Goal: Task Accomplishment & Management: Manage account settings

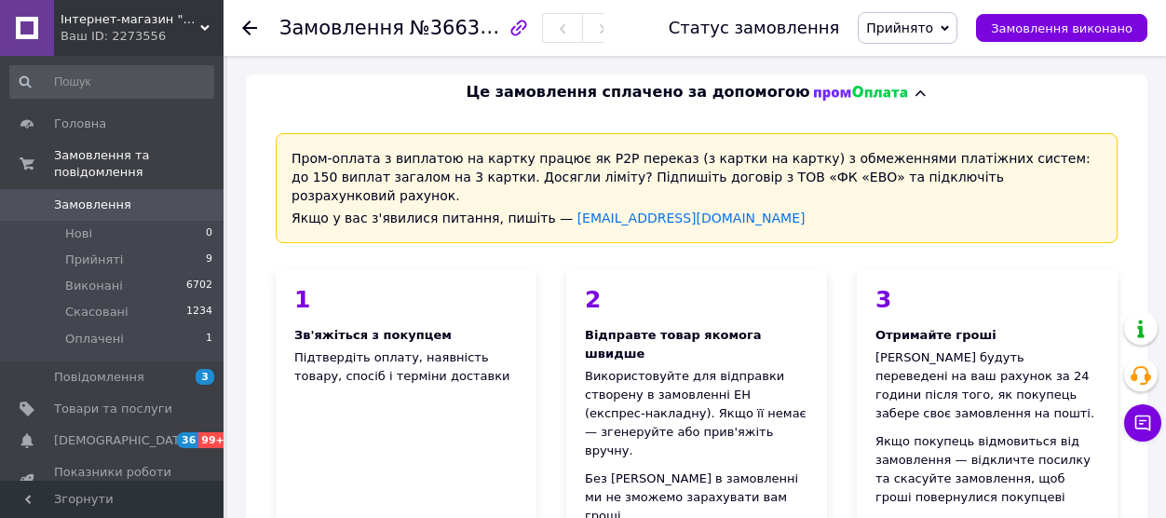
scroll to position [430, 0]
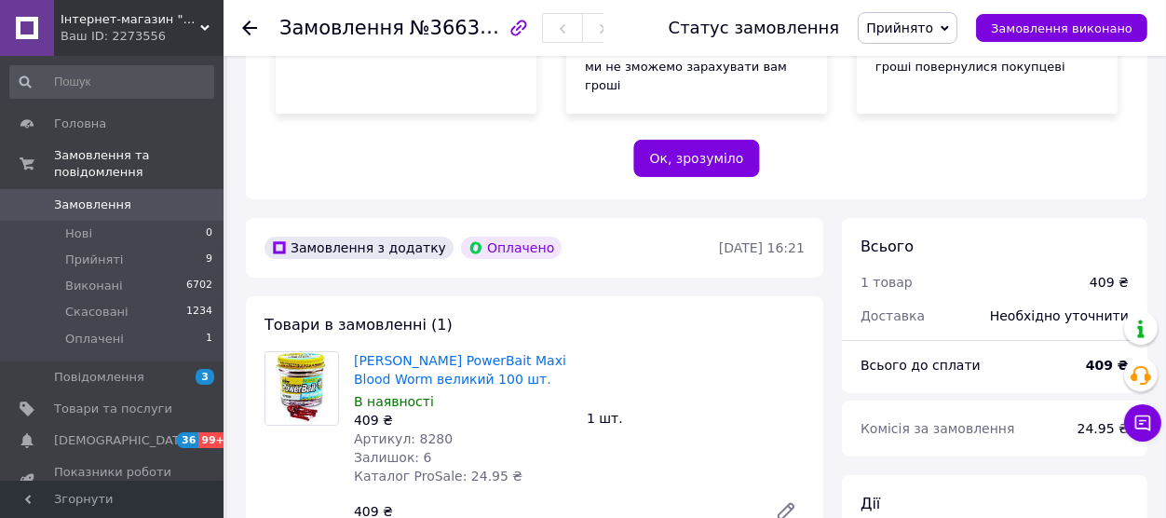
click at [254, 31] on icon at bounding box center [249, 27] width 15 height 15
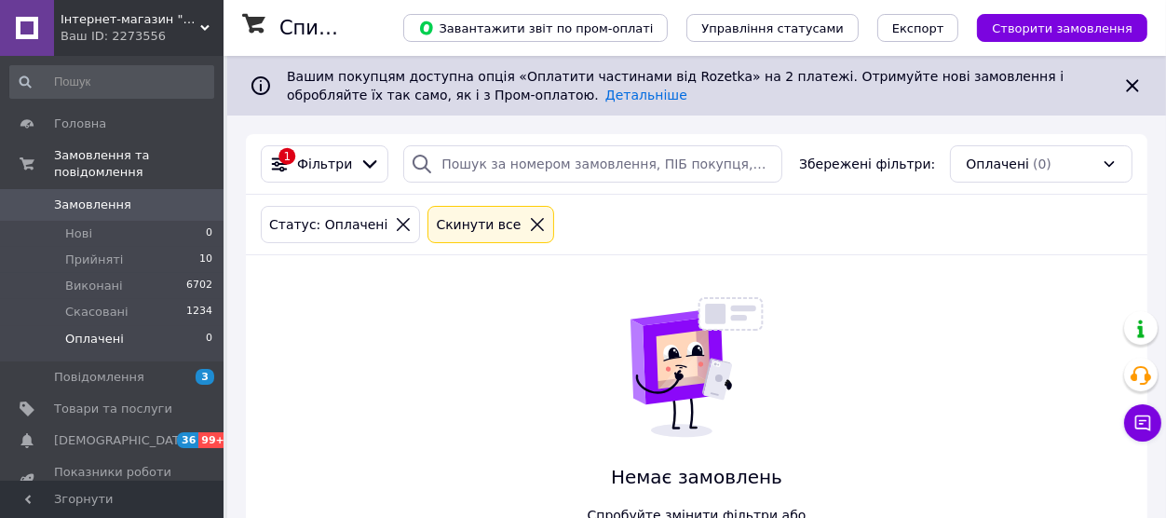
scroll to position [99, 0]
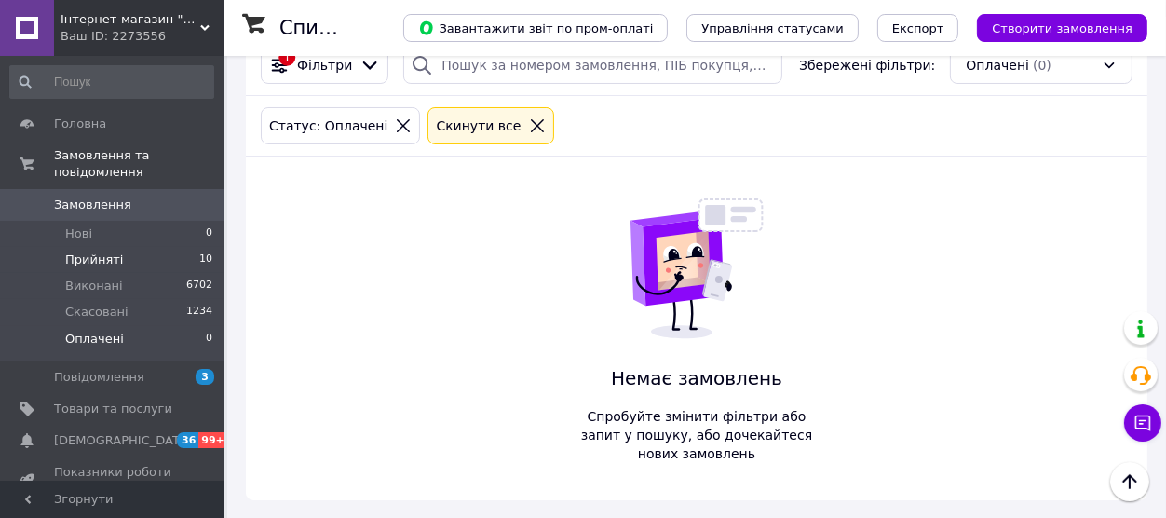
click at [115, 247] on li "Прийняті 10" at bounding box center [112, 260] width 224 height 26
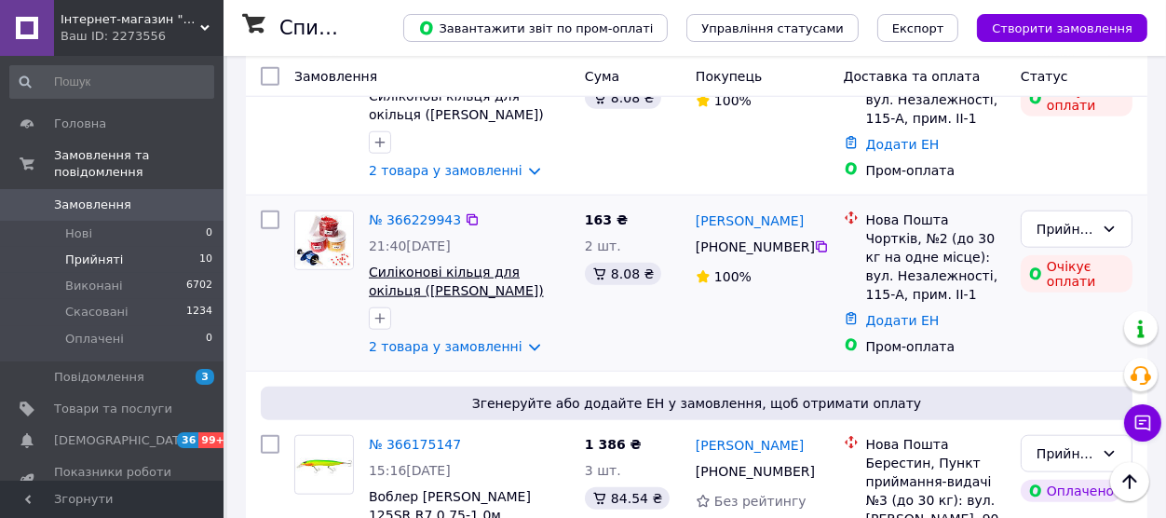
scroll to position [1890, 0]
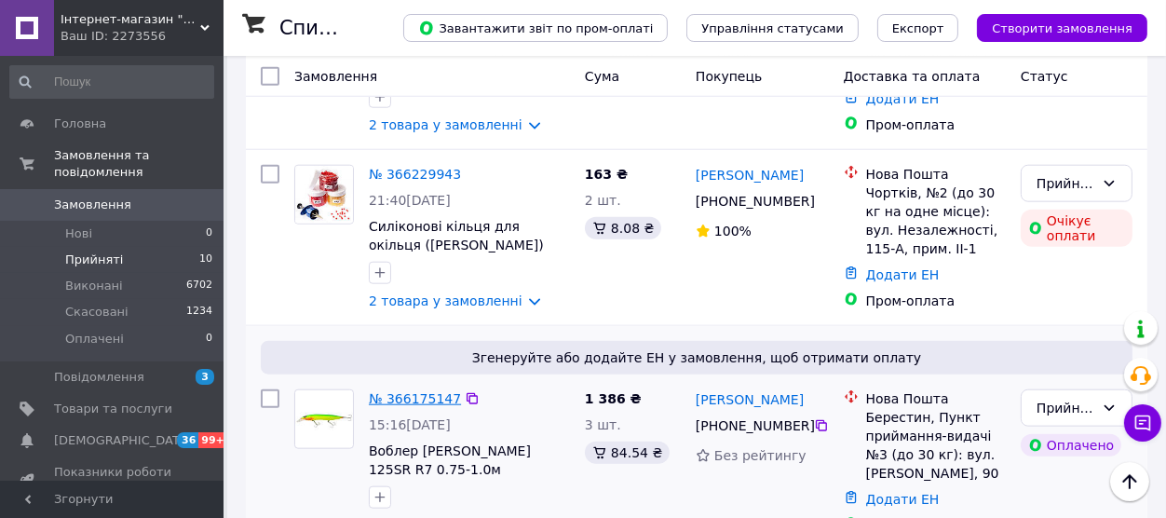
click at [395, 391] on link "№ 366175147" at bounding box center [415, 398] width 92 height 15
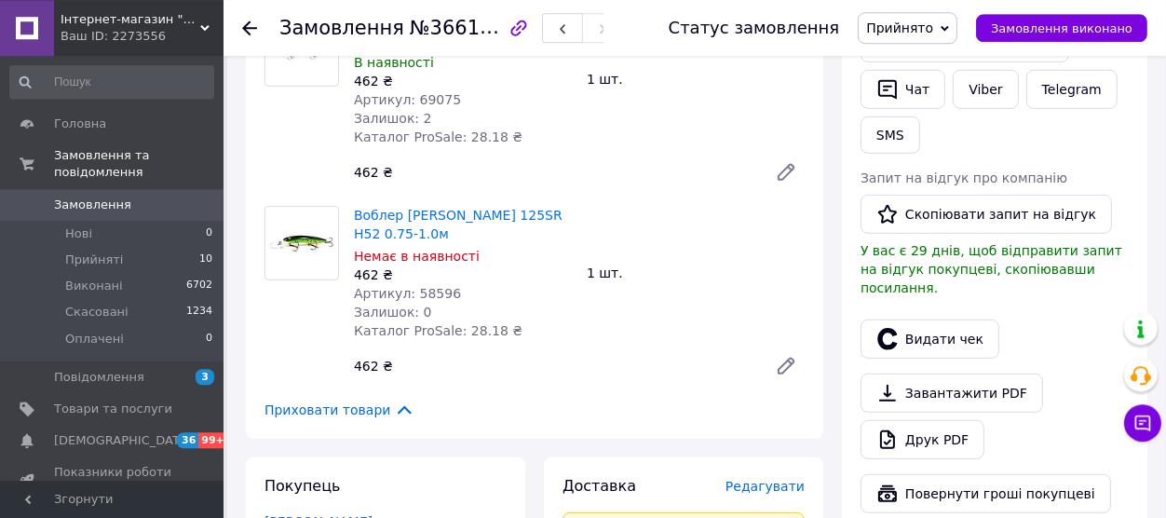
scroll to position [1009, 0]
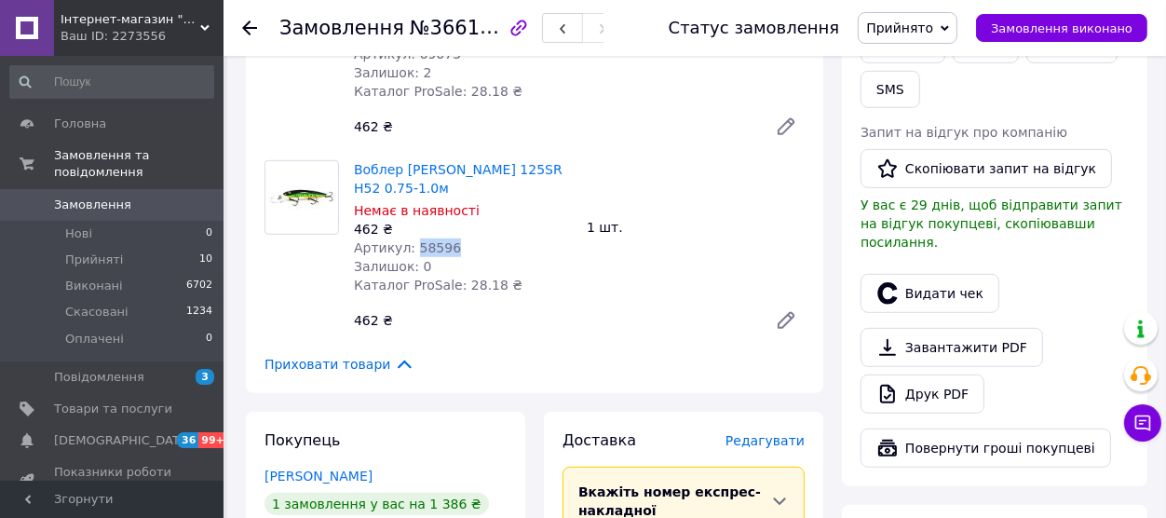
drag, startPoint x: 409, startPoint y: 204, endPoint x: 456, endPoint y: 214, distance: 48.6
click at [456, 238] on div "Артикул: 58596" at bounding box center [463, 247] width 218 height 19
copy span "58596"
click at [939, 374] on link "Друк PDF" at bounding box center [923, 393] width 124 height 39
click at [256, 32] on icon at bounding box center [249, 27] width 15 height 15
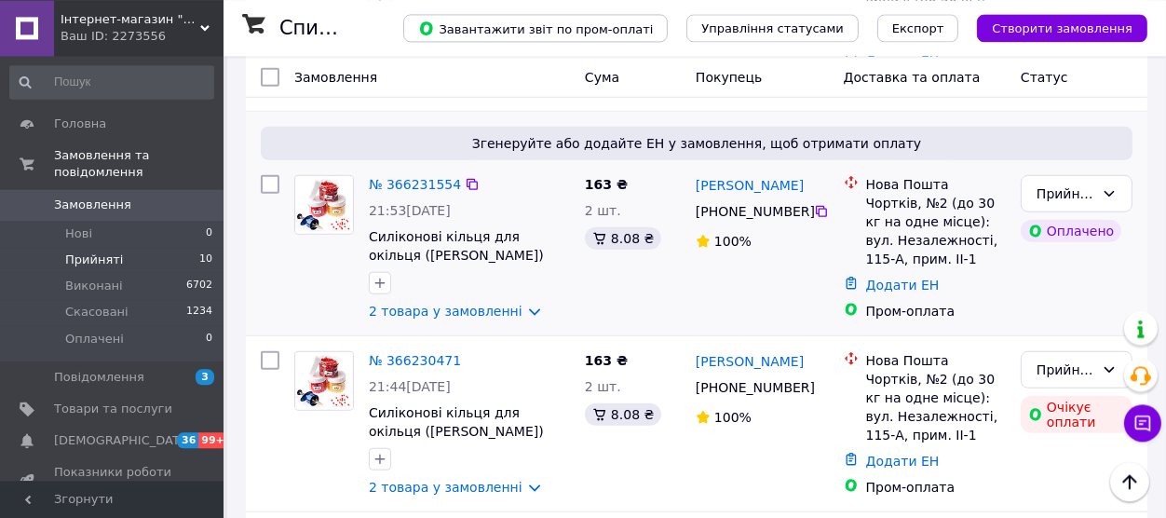
scroll to position [1480, 0]
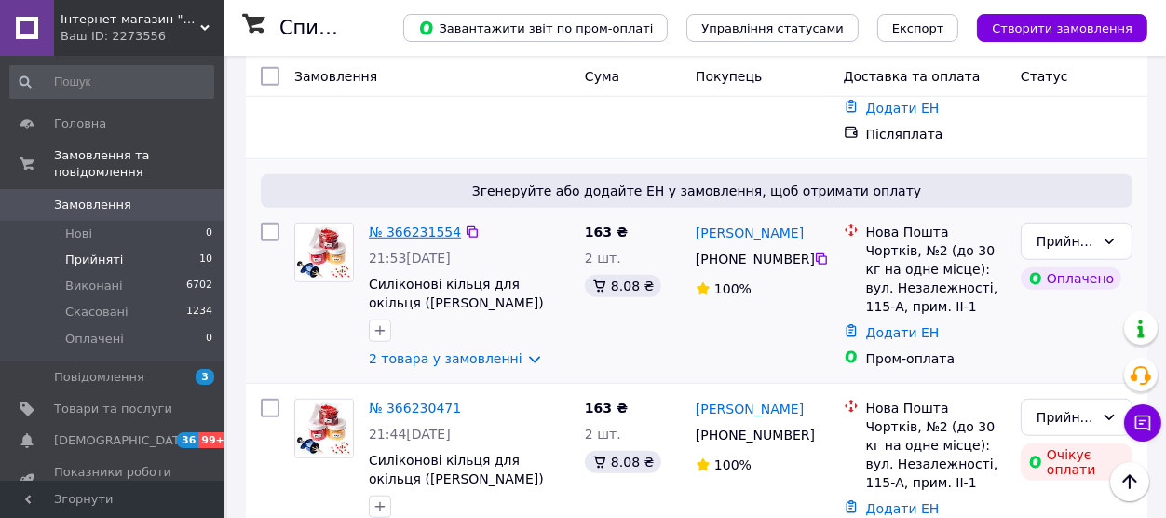
click at [414, 224] on link "№ 366231554" at bounding box center [415, 231] width 92 height 15
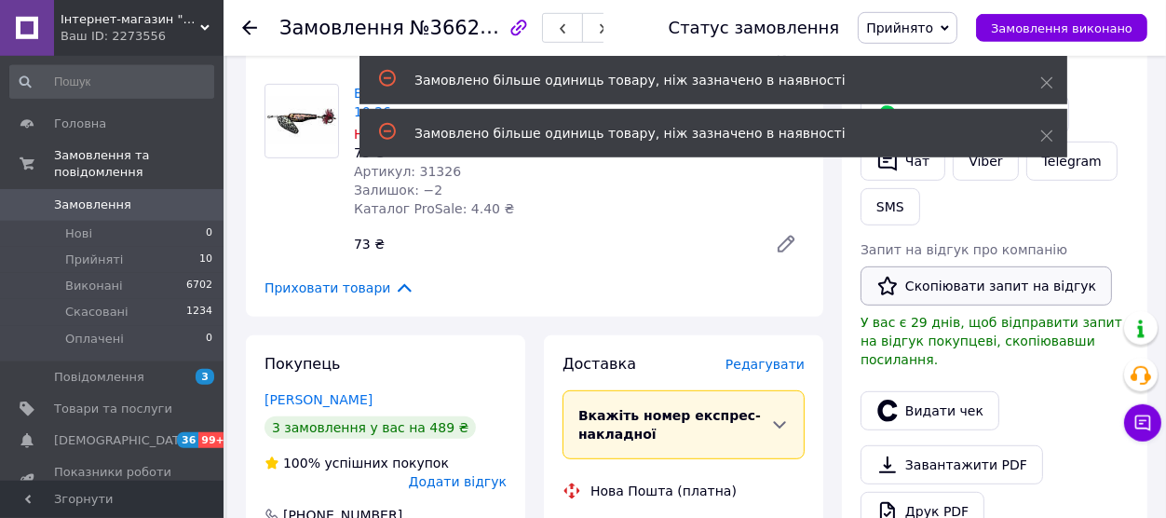
scroll to position [1009, 0]
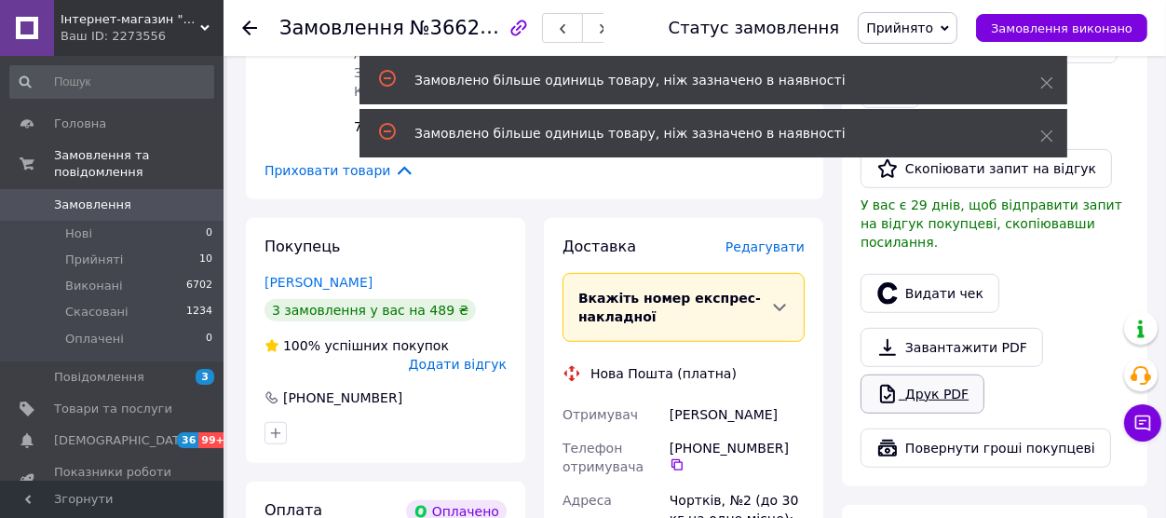
click at [931, 374] on link "Друк PDF" at bounding box center [923, 393] width 124 height 39
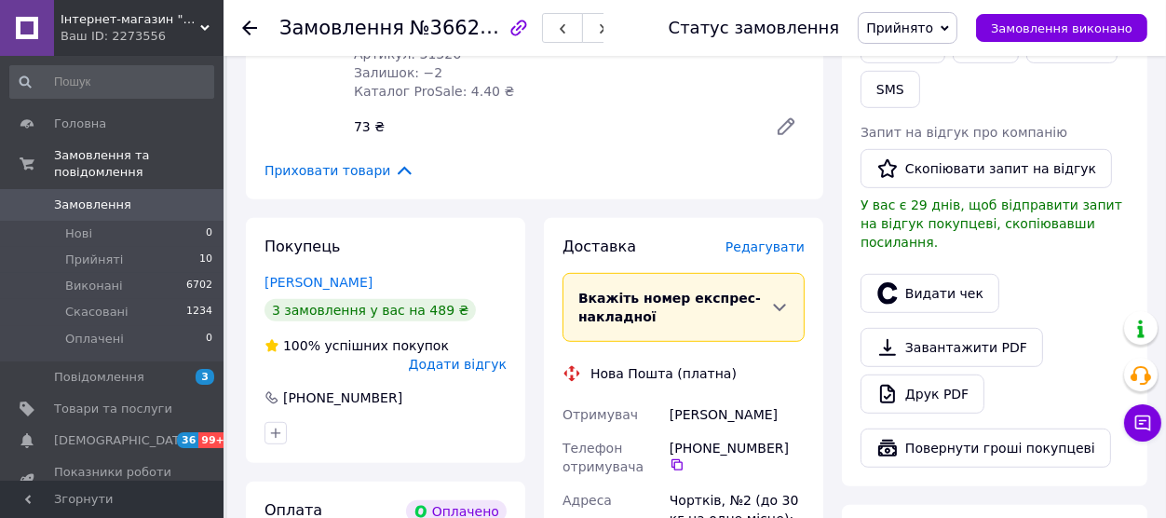
click at [246, 24] on icon at bounding box center [249, 27] width 15 height 15
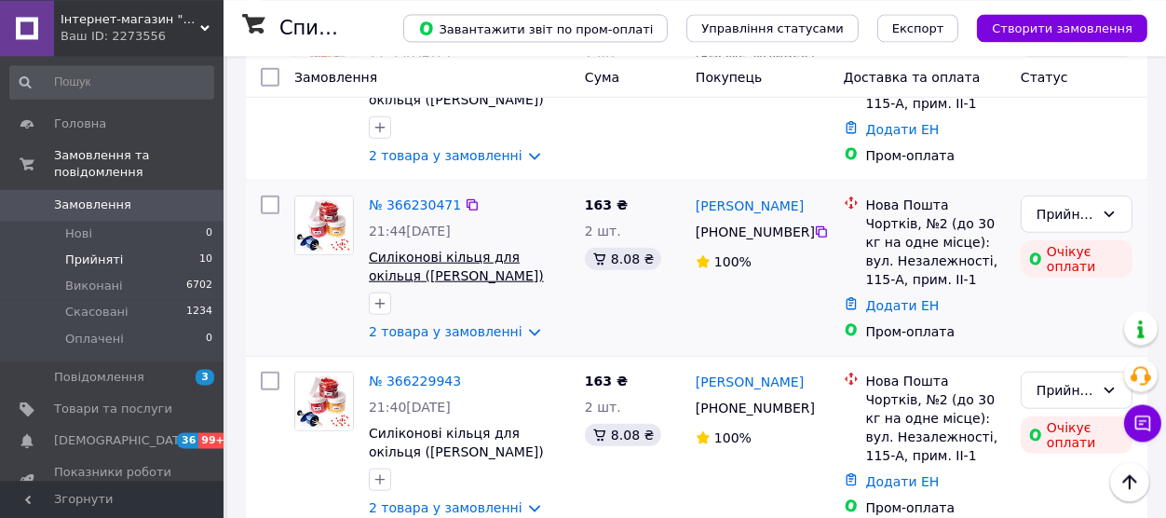
scroll to position [1685, 0]
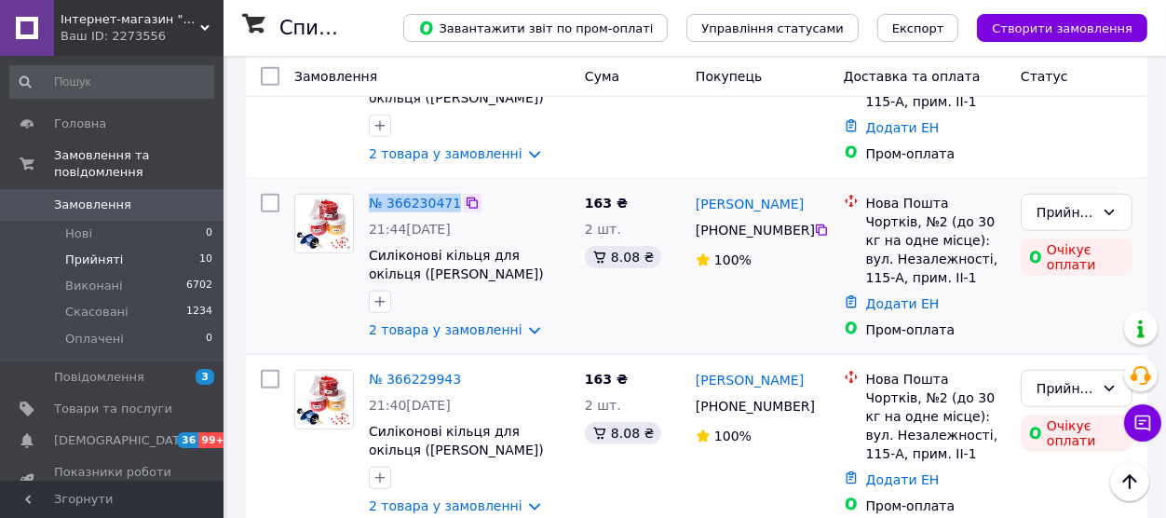
drag, startPoint x: 365, startPoint y: 146, endPoint x: 458, endPoint y: 156, distance: 93.6
click at [458, 186] on div "№ 366230471 21:44[DATE] Силіконові кільця для окільця ([PERSON_NAME]) GOSS 2*1 …" at bounding box center [469, 266] width 216 height 160
copy link "№ 366230471"
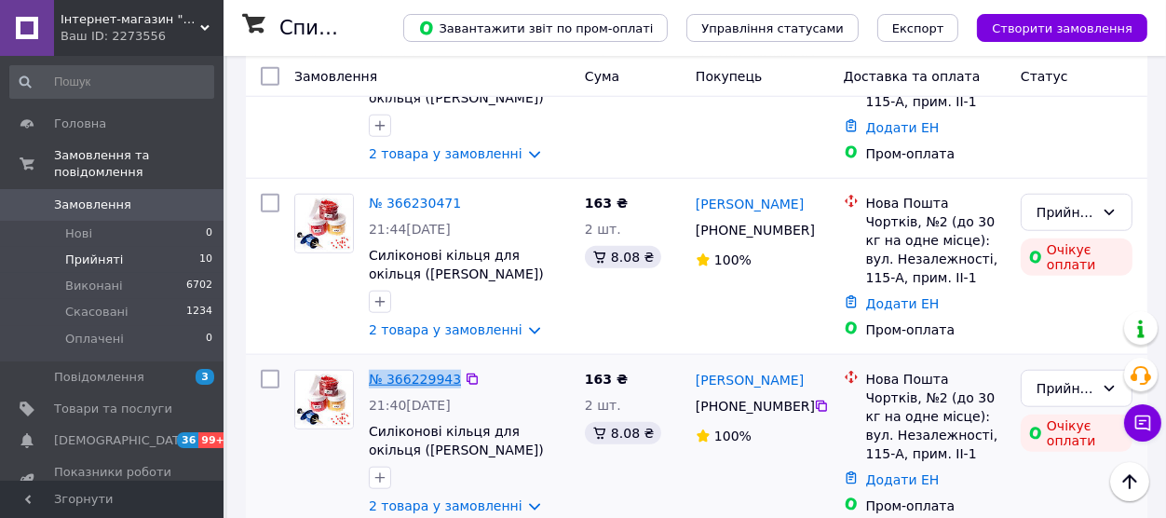
drag, startPoint x: 365, startPoint y: 322, endPoint x: 450, endPoint y: 333, distance: 85.4
click at [450, 362] on div "№ 366229943 21:40[DATE] Силіконові кільця для окільця ([PERSON_NAME]) GOSS 2*1 …" at bounding box center [469, 442] width 216 height 160
copy link "№ 366229943"
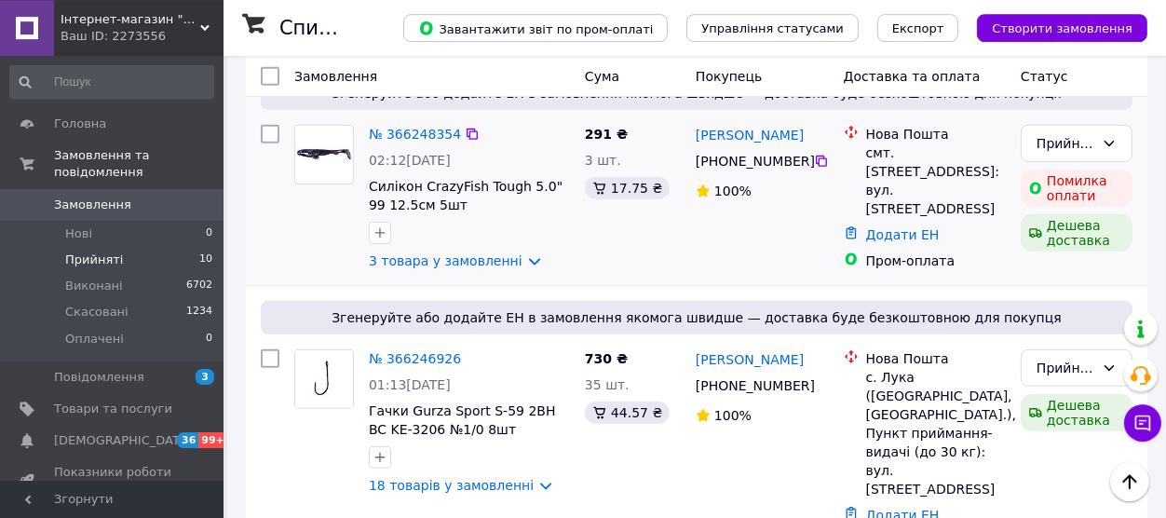
scroll to position [1070, 0]
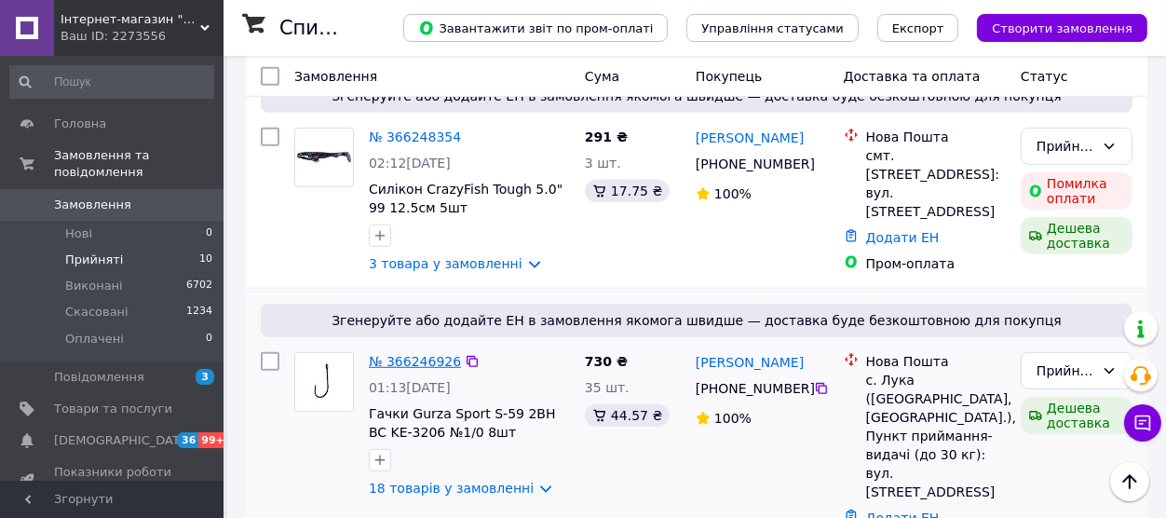
click at [411, 354] on link "№ 366246926" at bounding box center [415, 361] width 92 height 15
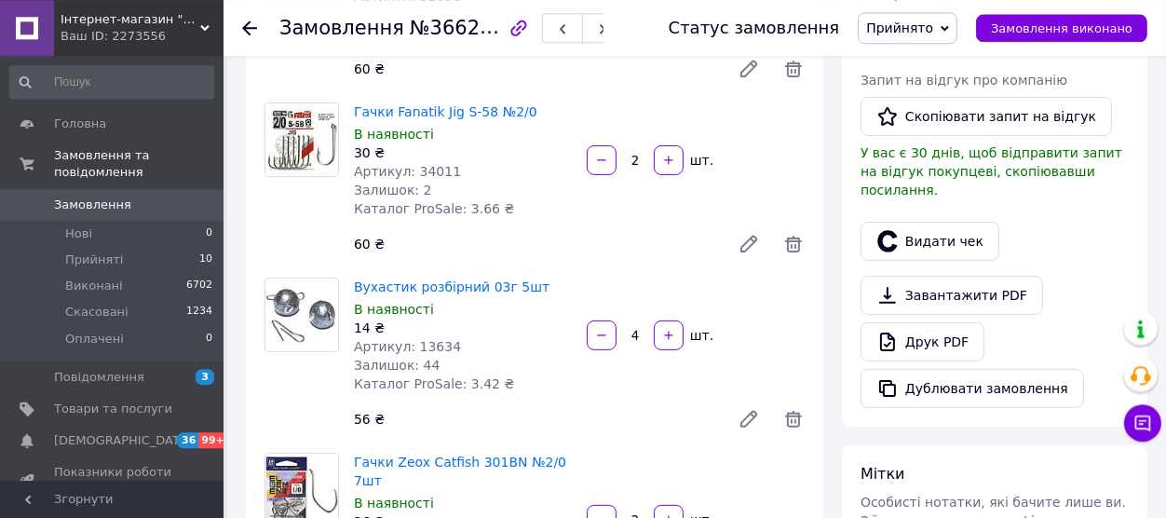
scroll to position [640, 0]
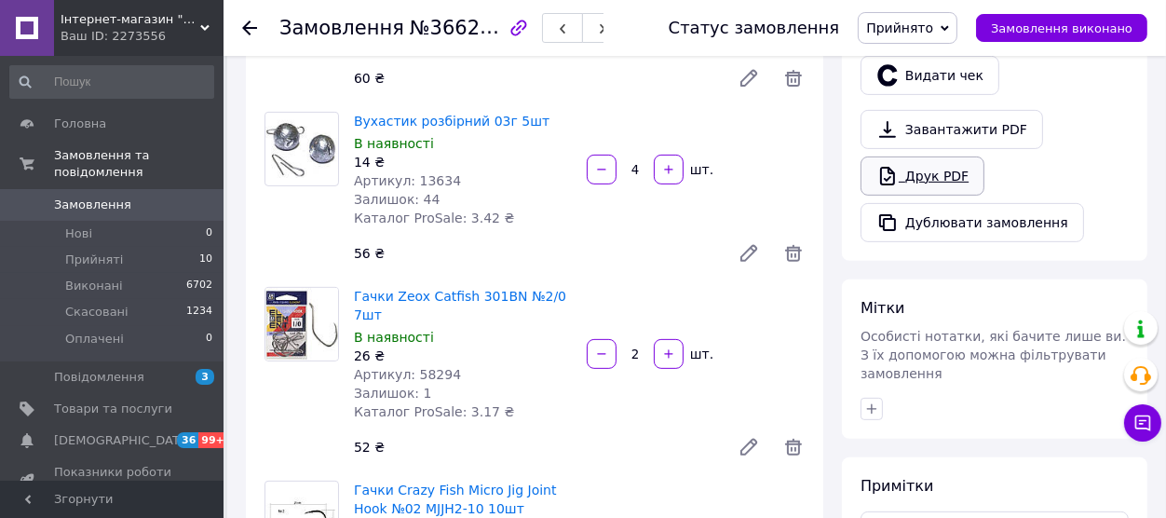
click at [936, 160] on link "Друк PDF" at bounding box center [923, 175] width 124 height 39
click at [253, 32] on icon at bounding box center [249, 27] width 15 height 15
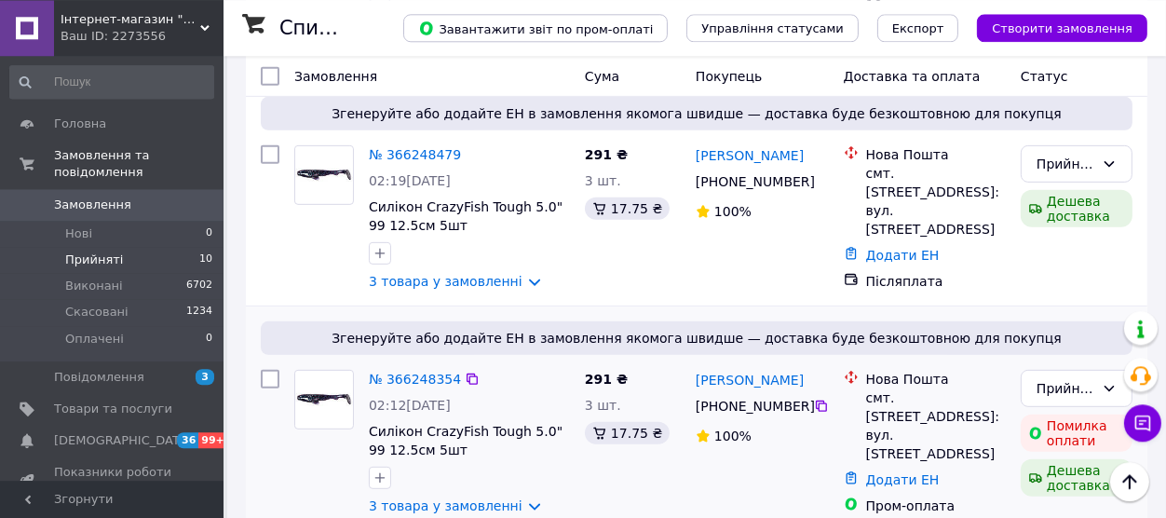
scroll to position [820, 0]
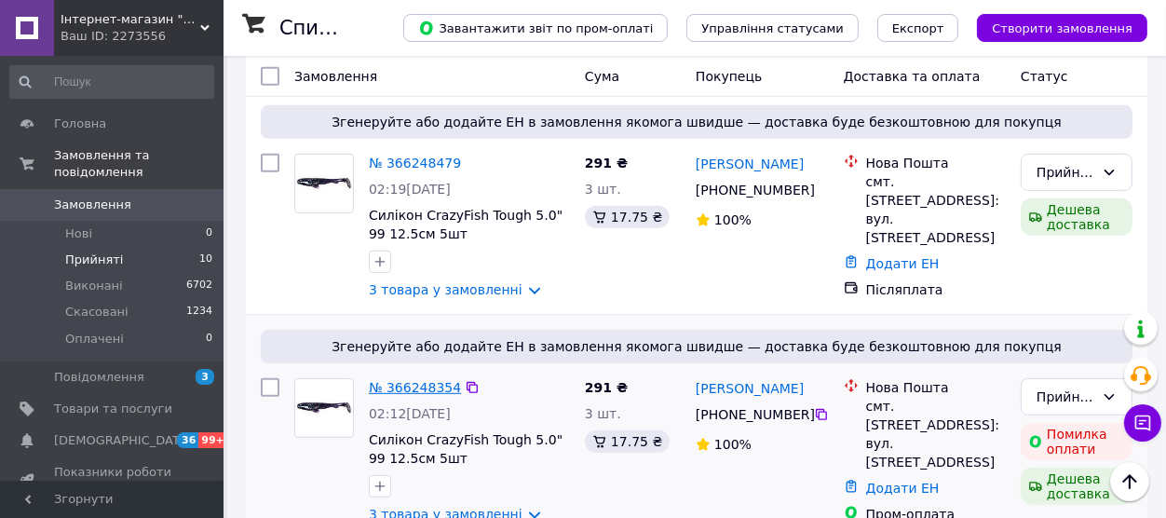
click at [425, 380] on link "№ 366248354" at bounding box center [415, 387] width 92 height 15
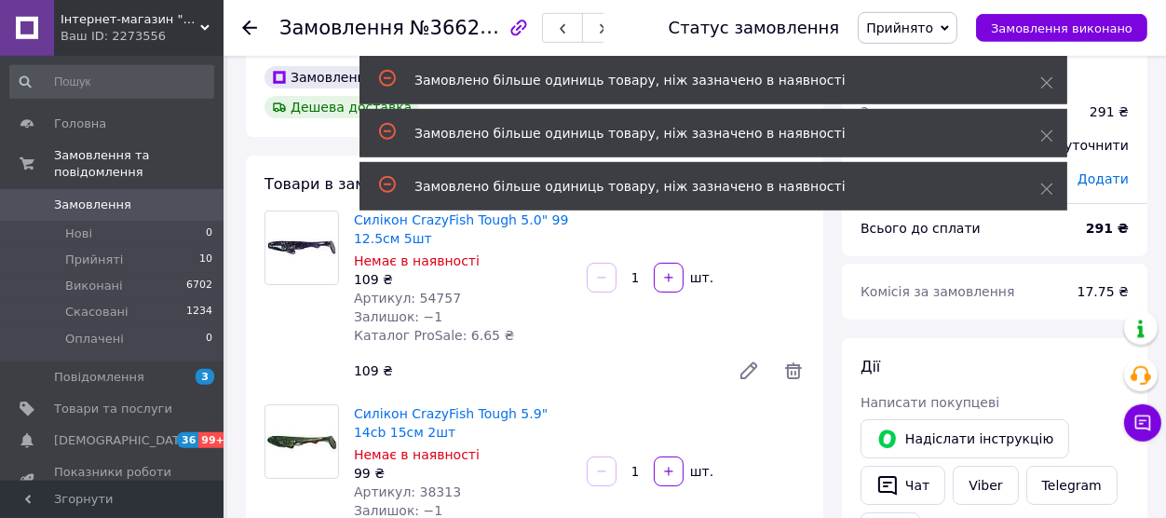
scroll to position [25, 0]
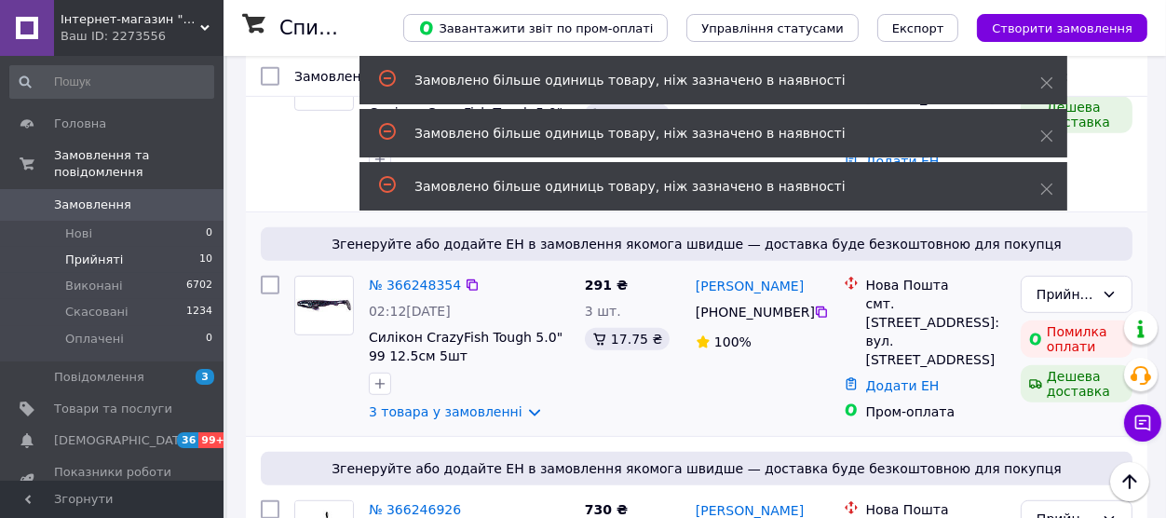
scroll to position [717, 0]
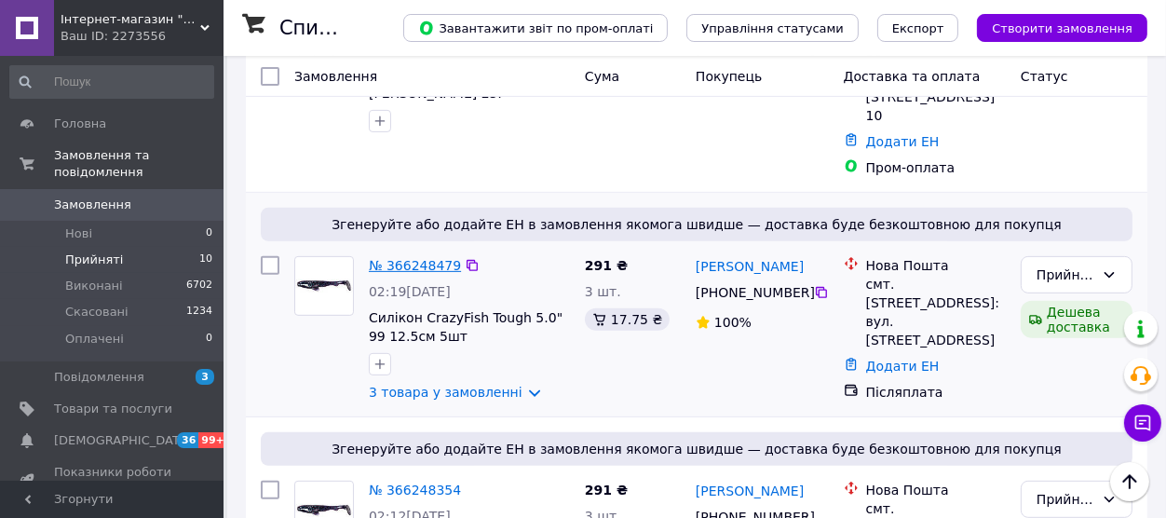
click at [407, 254] on div "№ 366248479" at bounding box center [415, 265] width 96 height 22
click at [404, 258] on link "№ 366248479" at bounding box center [415, 265] width 92 height 15
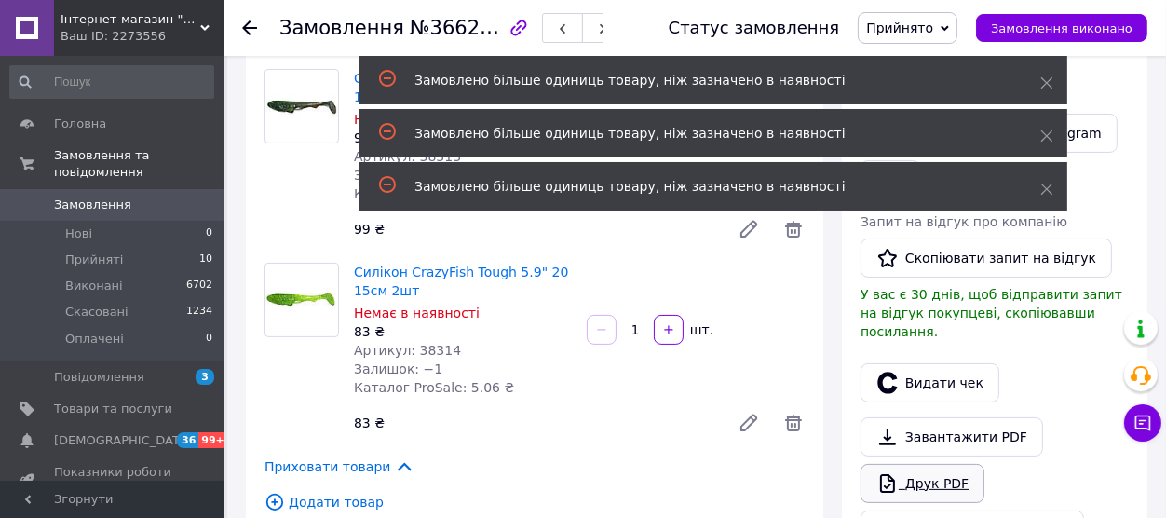
click at [918, 464] on link "Друк PDF" at bounding box center [923, 483] width 124 height 39
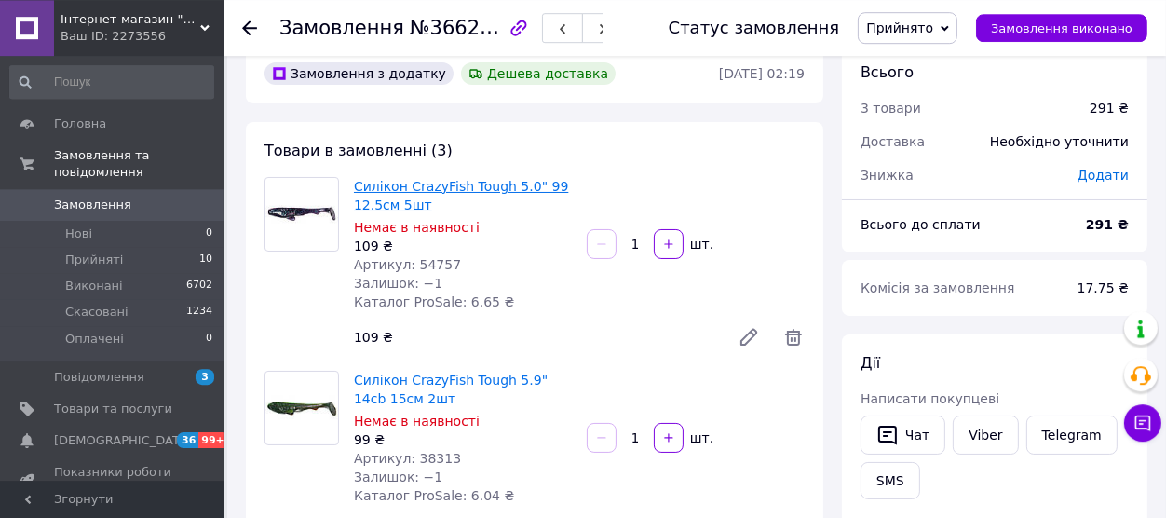
scroll to position [0, 0]
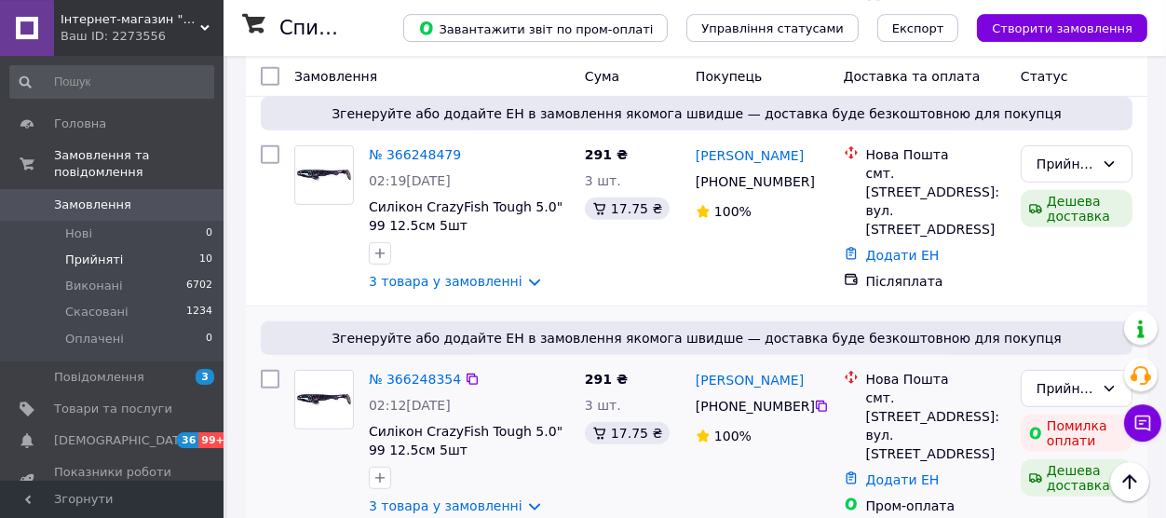
scroll to position [820, 0]
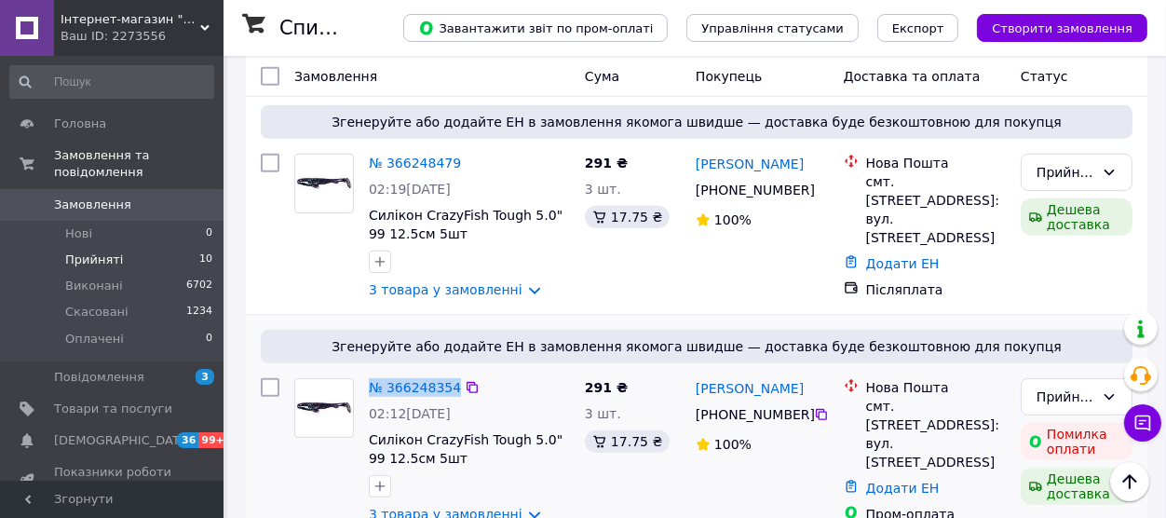
drag, startPoint x: 364, startPoint y: 354, endPoint x: 451, endPoint y: 354, distance: 86.6
click at [451, 371] on div "№ 366248354 02:12[DATE] Силікон CrazyFish Tough 5.0" 99 12.5см 5шт 3 товара у з…" at bounding box center [469, 451] width 216 height 160
copy link "№ 366248354"
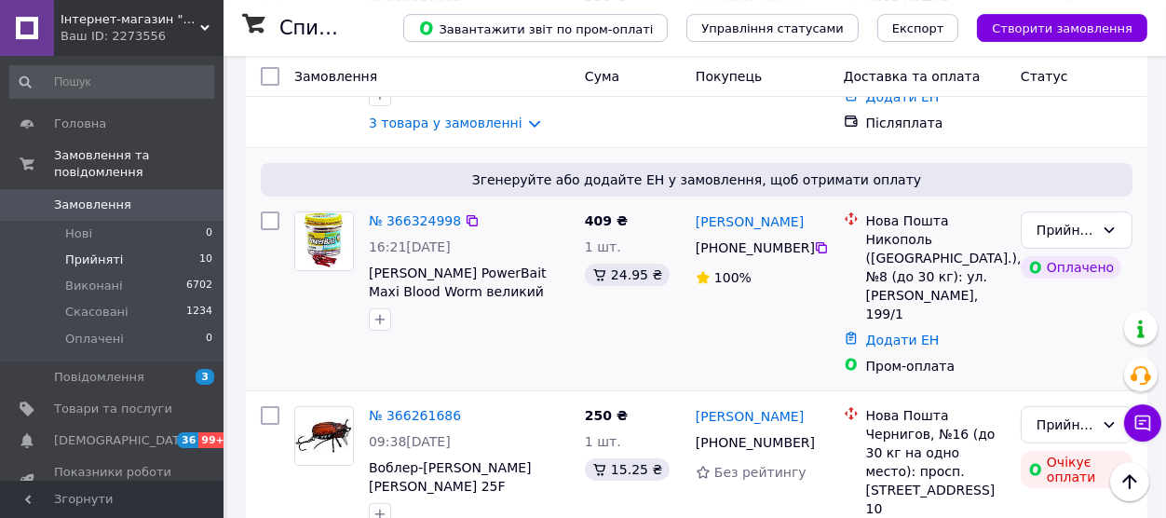
scroll to position [410, 0]
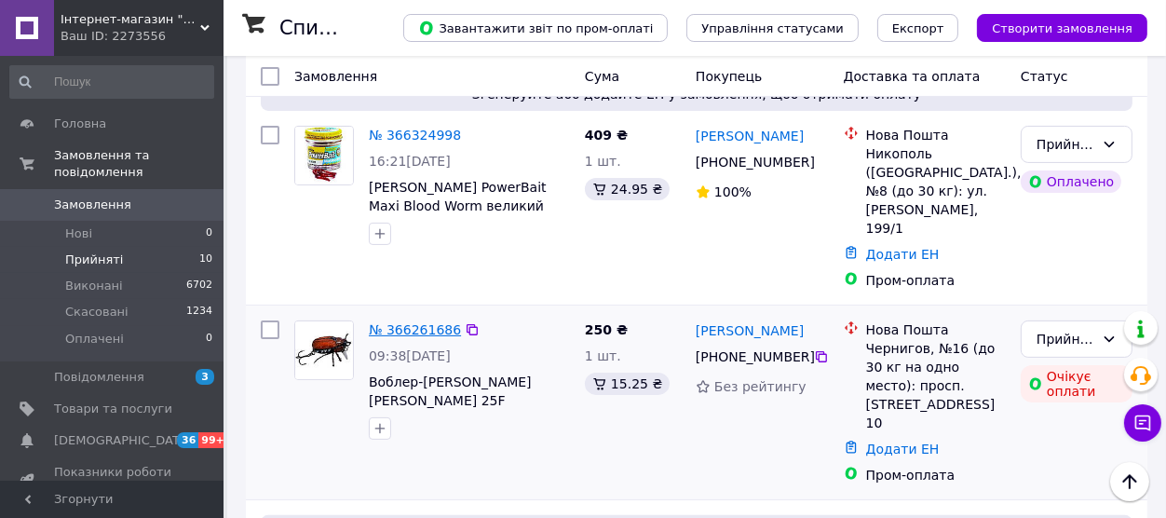
click at [433, 322] on link "№ 366261686" at bounding box center [415, 329] width 92 height 15
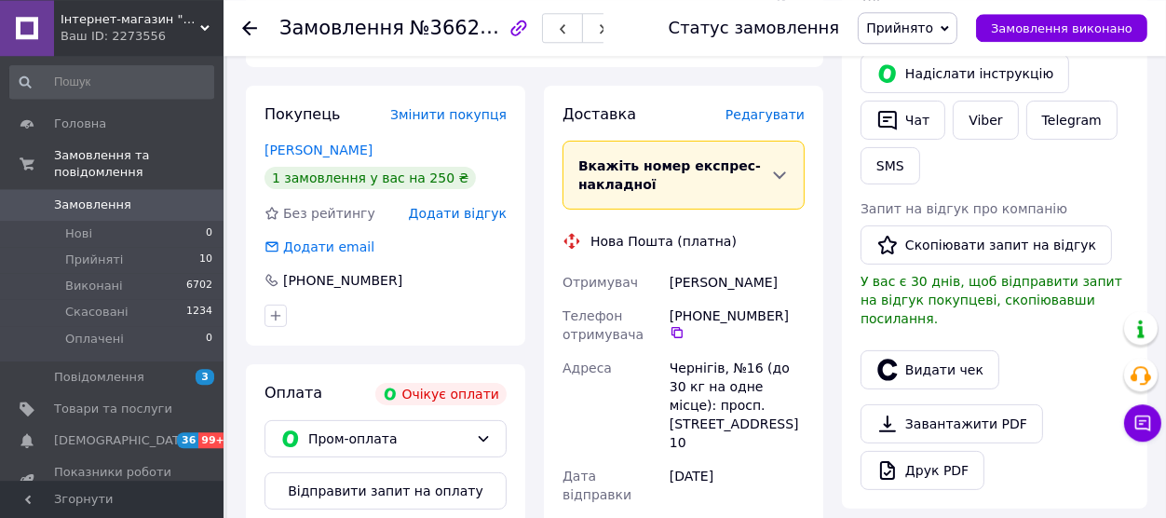
scroll to position [435, 0]
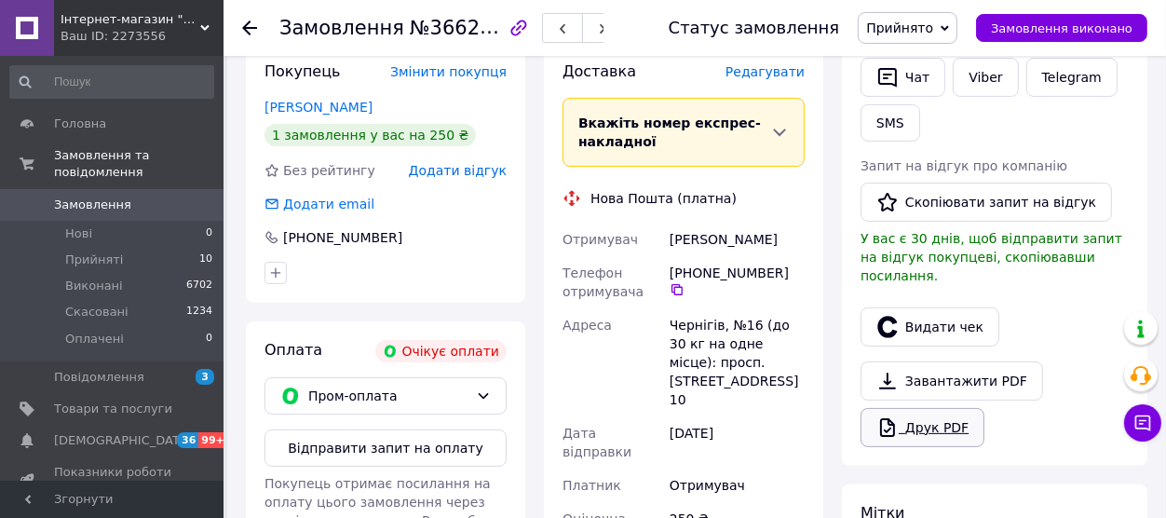
click at [948, 412] on link "Друк PDF" at bounding box center [923, 427] width 124 height 39
click at [243, 29] on icon at bounding box center [249, 27] width 15 height 15
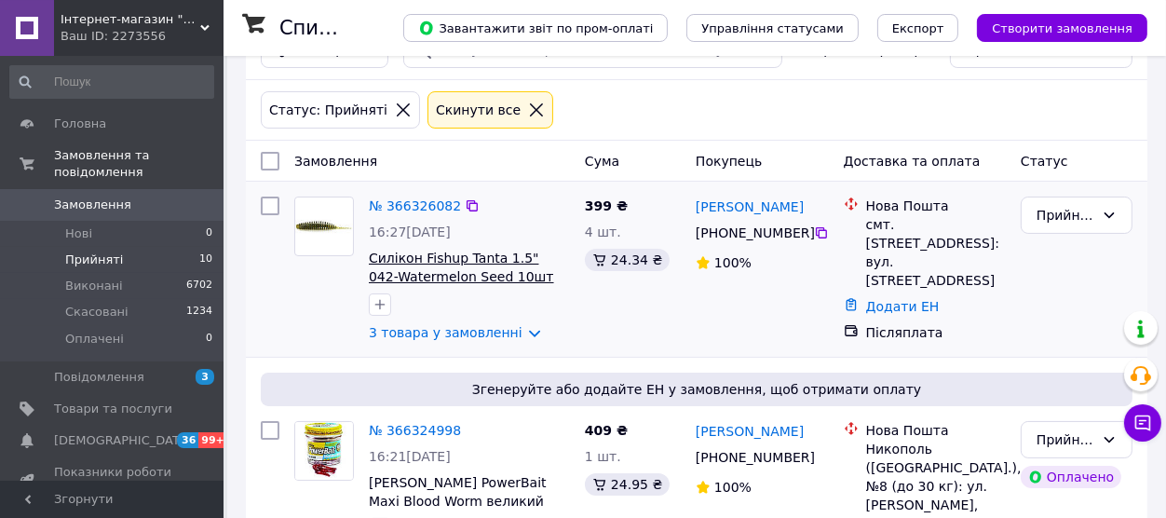
scroll to position [307, 0]
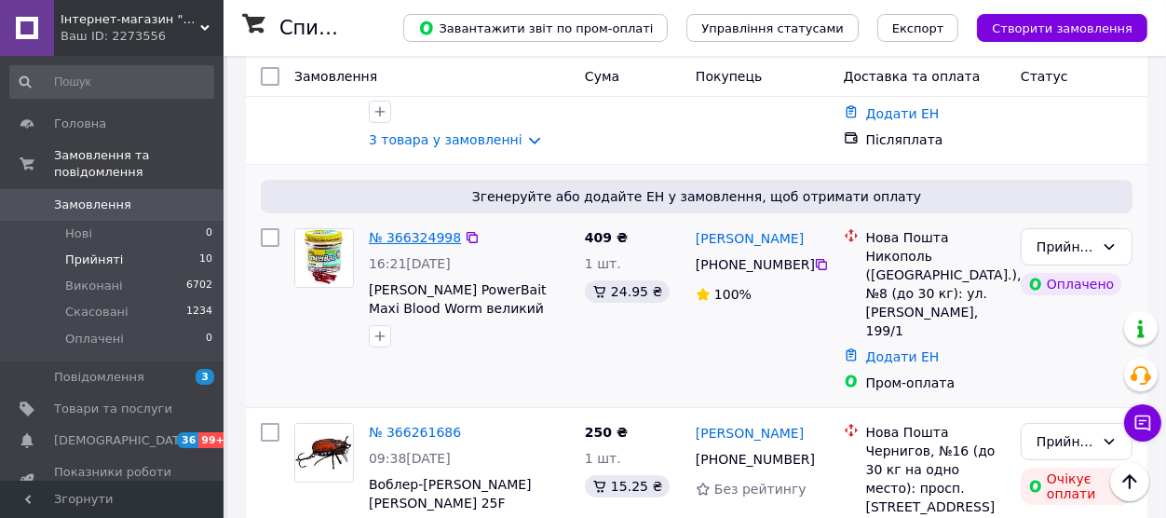
click at [426, 233] on link "№ 366324998" at bounding box center [415, 237] width 92 height 15
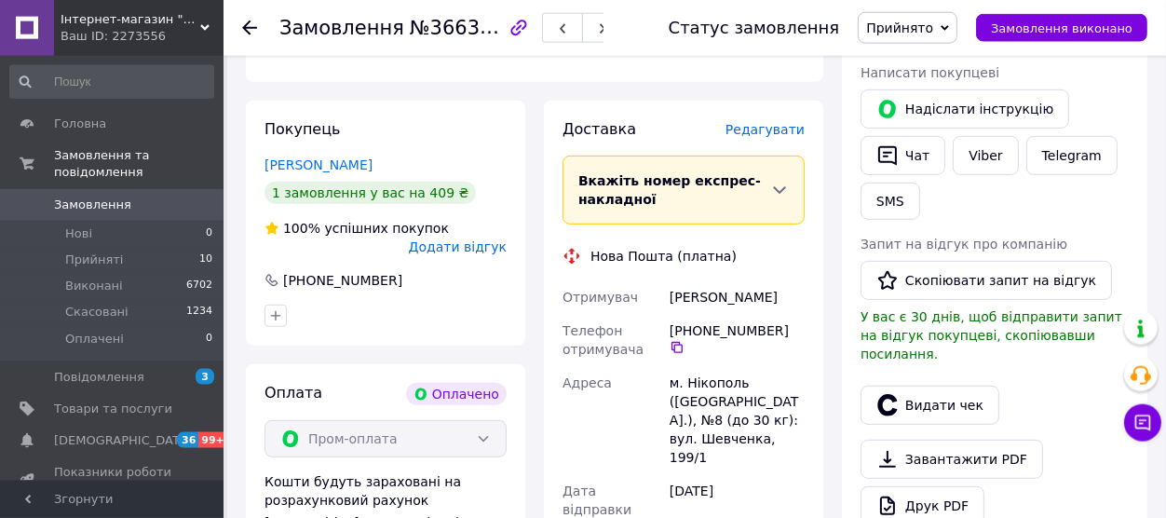
scroll to position [984, 0]
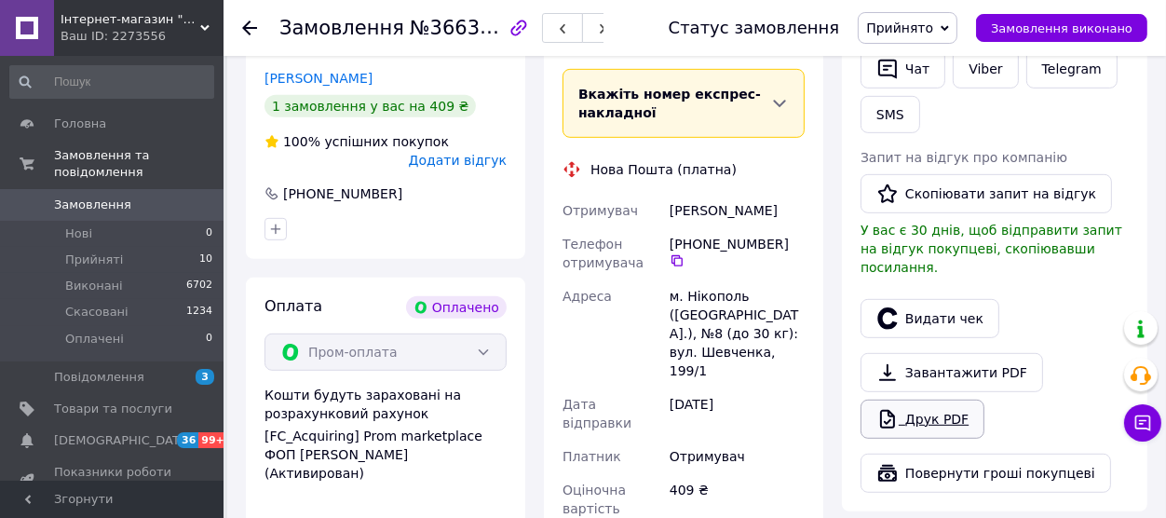
click at [938, 400] on link "Друк PDF" at bounding box center [923, 419] width 124 height 39
click at [254, 25] on icon at bounding box center [249, 27] width 15 height 15
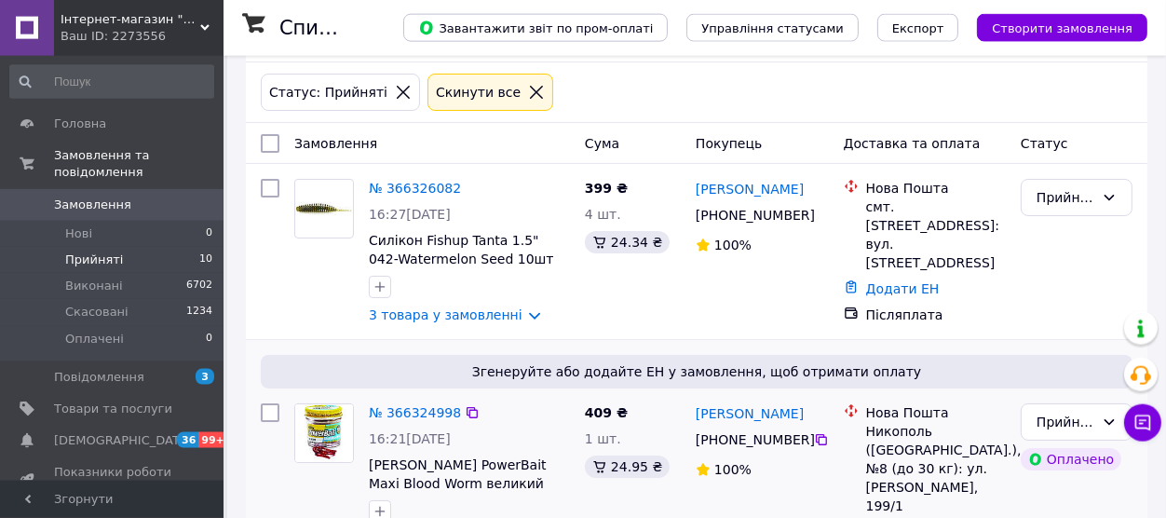
scroll to position [205, 0]
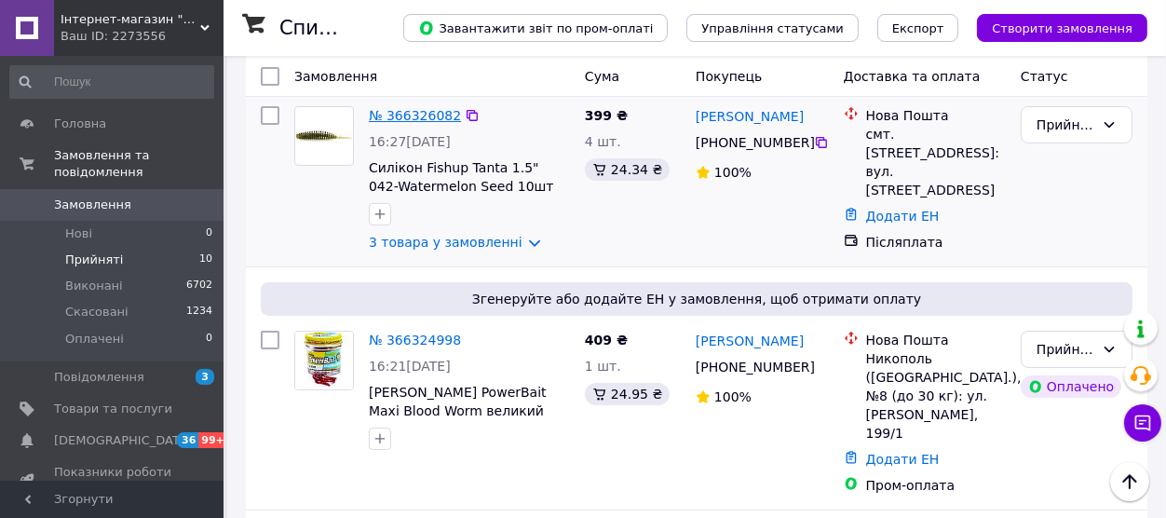
click at [423, 118] on link "№ 366326082" at bounding box center [415, 115] width 92 height 15
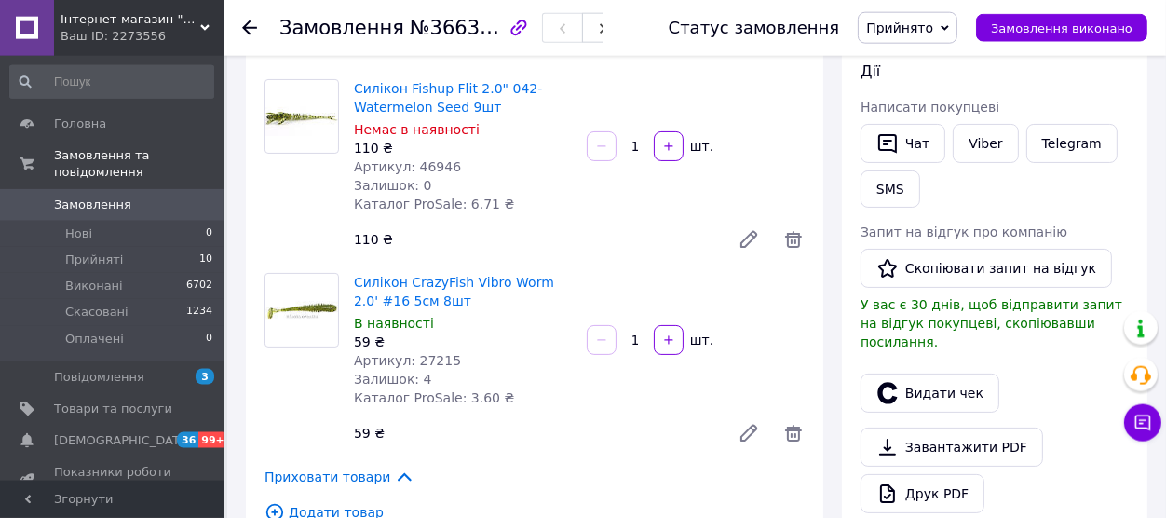
scroll to position [410, 0]
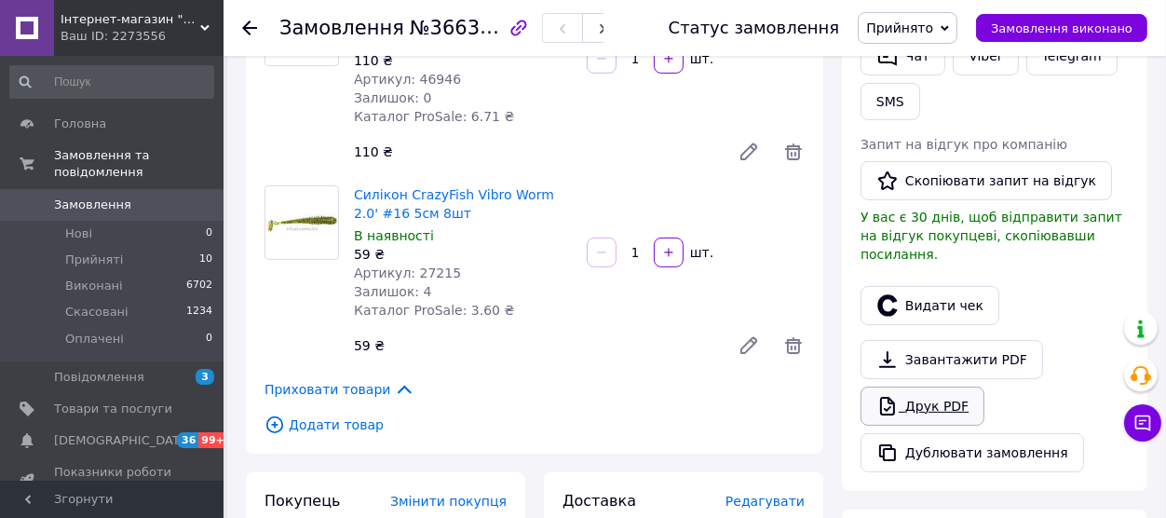
click at [925, 387] on link "Друк PDF" at bounding box center [923, 406] width 124 height 39
